Goal: Information Seeking & Learning: Find contact information

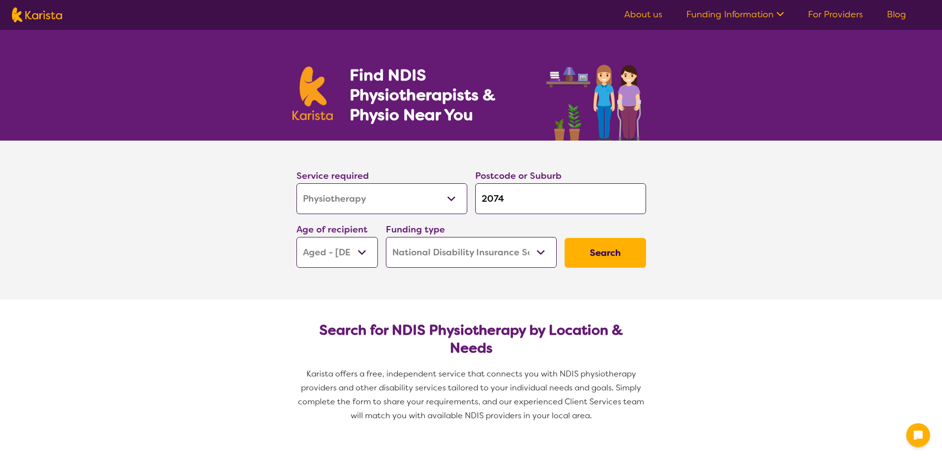
select select "Physiotherapy"
select select "AG"
select select "NDIS"
select select "Physiotherapy"
select select "AG"
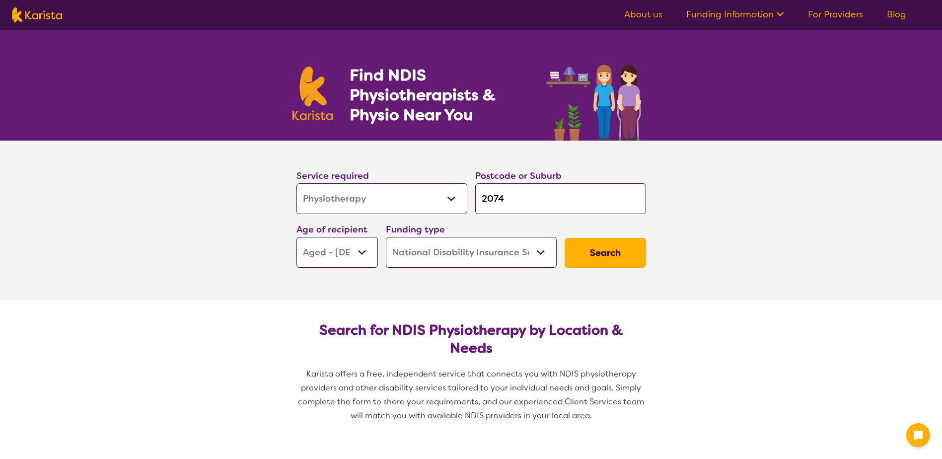
select select "NDIS"
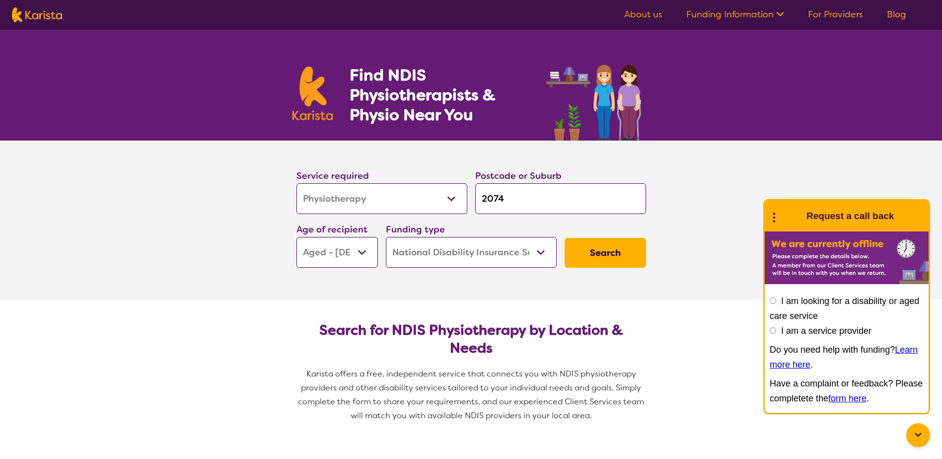
select select "Support worker"
click at [297, 183] on select "Allied Health Assistant Assessment ([MEDICAL_DATA] or [MEDICAL_DATA]) Behaviour…" at bounding box center [382, 198] width 171 height 31
select select "Support worker"
click at [363, 246] on select "Early Childhood - 0 to 9 Child - 10 to 11 Adolescent - 12 to 17 Adult - 18 to 6…" at bounding box center [337, 252] width 81 height 31
select select "AD"
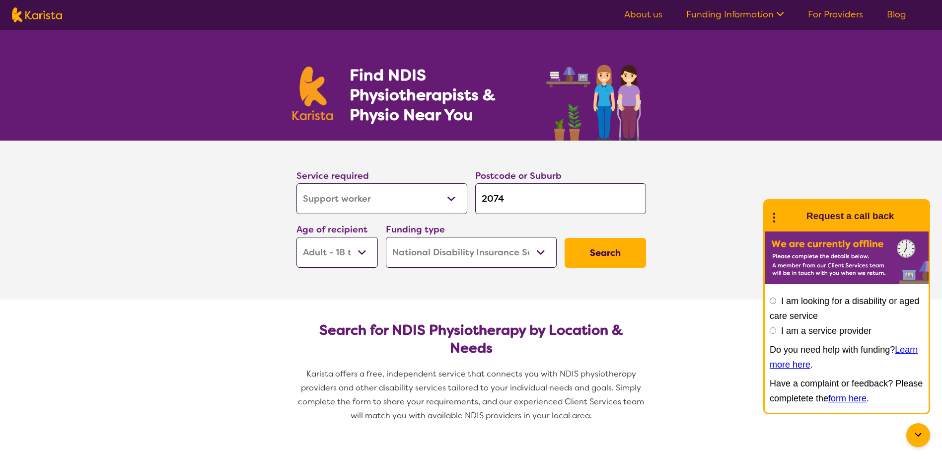
click at [297, 237] on select "Early Childhood - 0 to 9 Child - 10 to 11 Adolescent - 12 to 17 Adult - 18 to 6…" at bounding box center [337, 252] width 81 height 31
select select "AD"
click at [600, 258] on button "Search" at bounding box center [605, 253] width 81 height 30
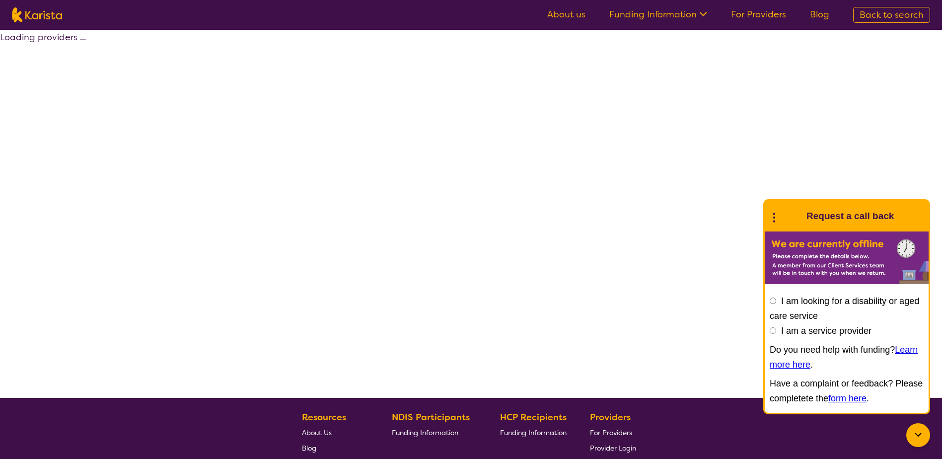
select select "by_score"
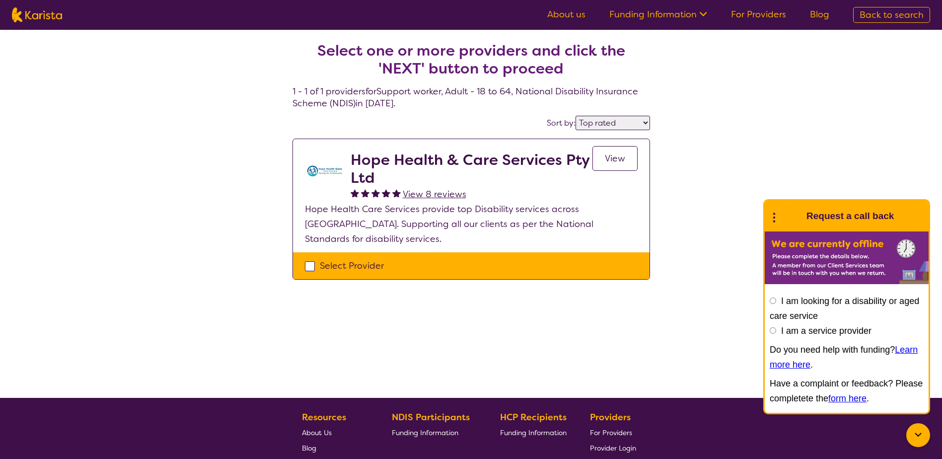
click at [612, 160] on span "View" at bounding box center [615, 158] width 20 height 12
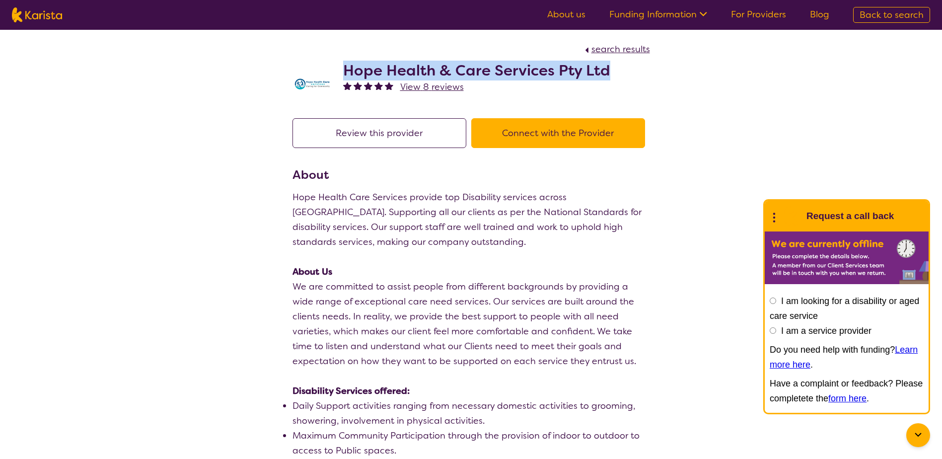
drag, startPoint x: 343, startPoint y: 70, endPoint x: 615, endPoint y: 73, distance: 272.7
click at [615, 73] on div "Hope Health & Care Services Pty Ltd View 8 reviews" at bounding box center [472, 82] width 358 height 50
drag, startPoint x: 615, startPoint y: 73, endPoint x: 560, endPoint y: 73, distance: 55.6
copy h2 "Hope Health & Care Services Pty Ltd"
